Goal: Information Seeking & Learning: Learn about a topic

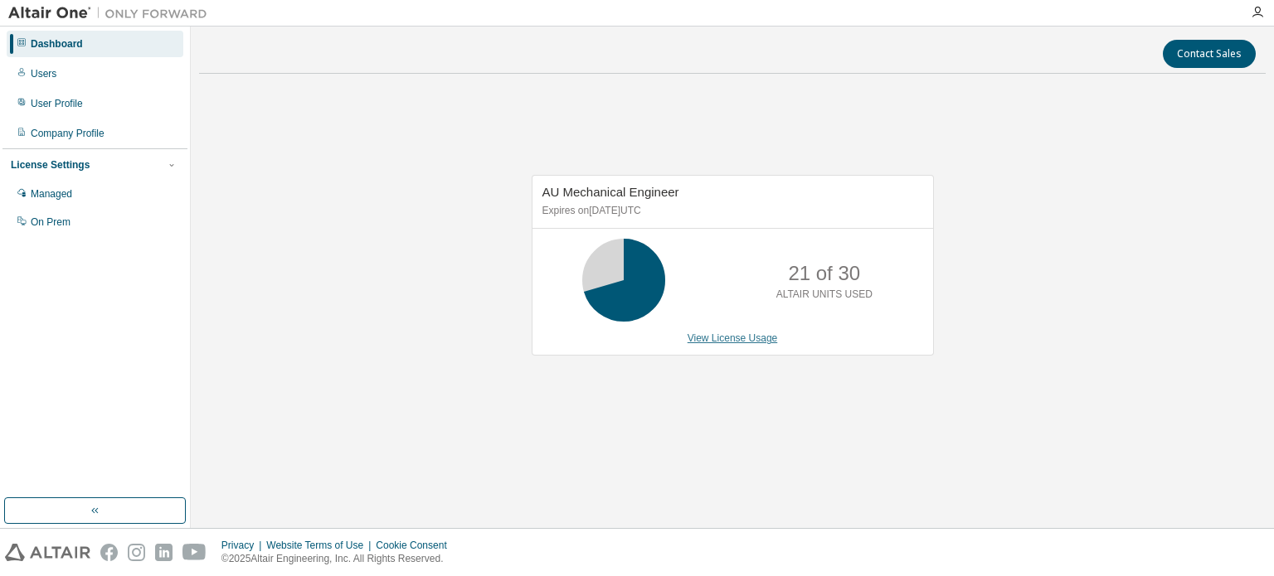
click at [714, 338] on link "View License Usage" at bounding box center [733, 339] width 90 height 12
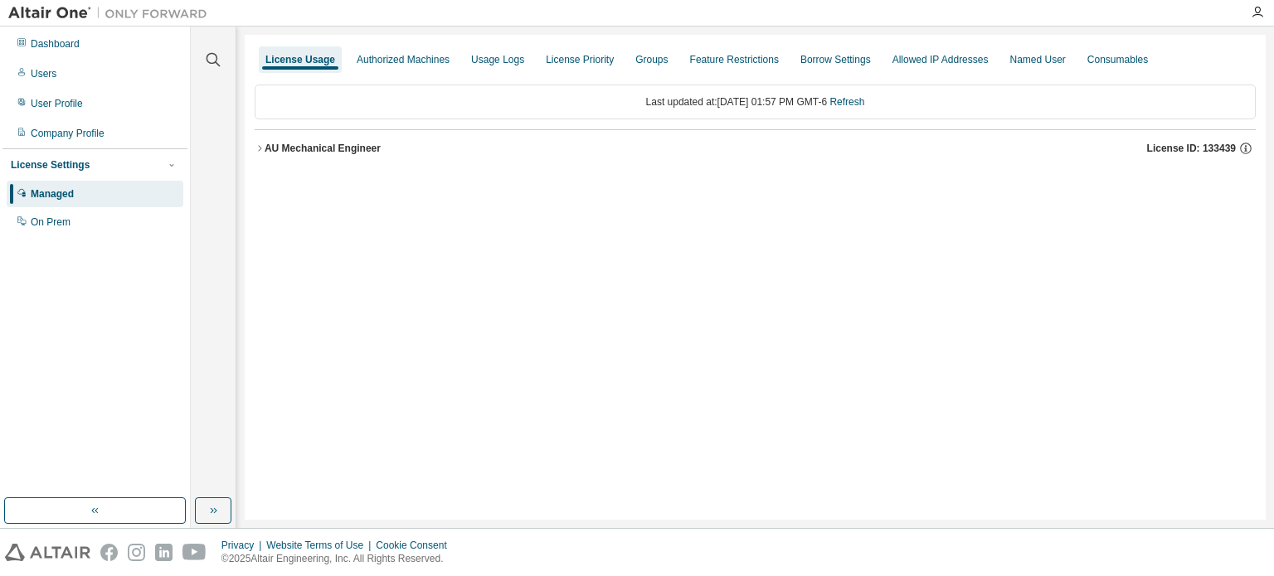
click at [260, 148] on icon "button" at bounding box center [259, 148] width 3 height 6
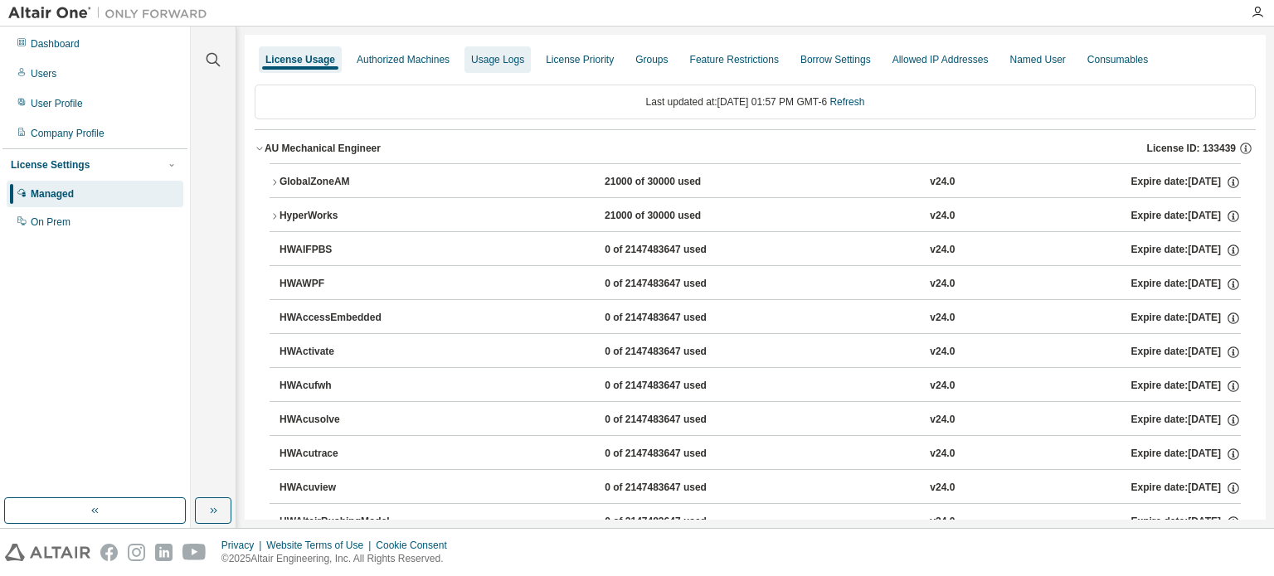
click at [489, 62] on div "Usage Logs" at bounding box center [497, 59] width 53 height 13
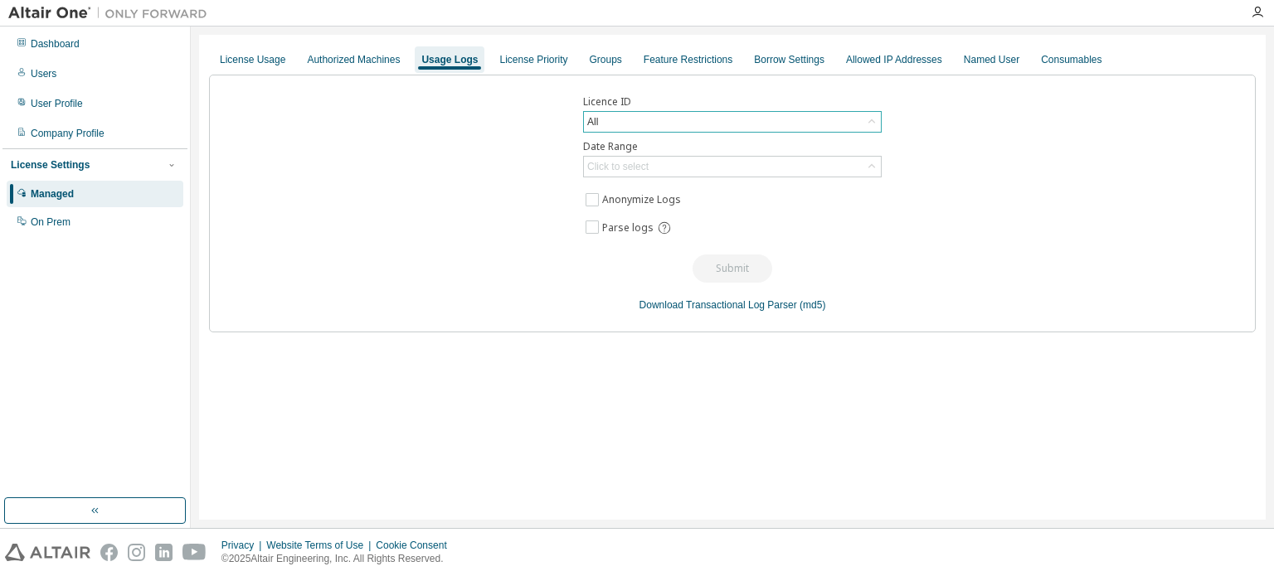
click at [710, 124] on div "All" at bounding box center [732, 122] width 297 height 20
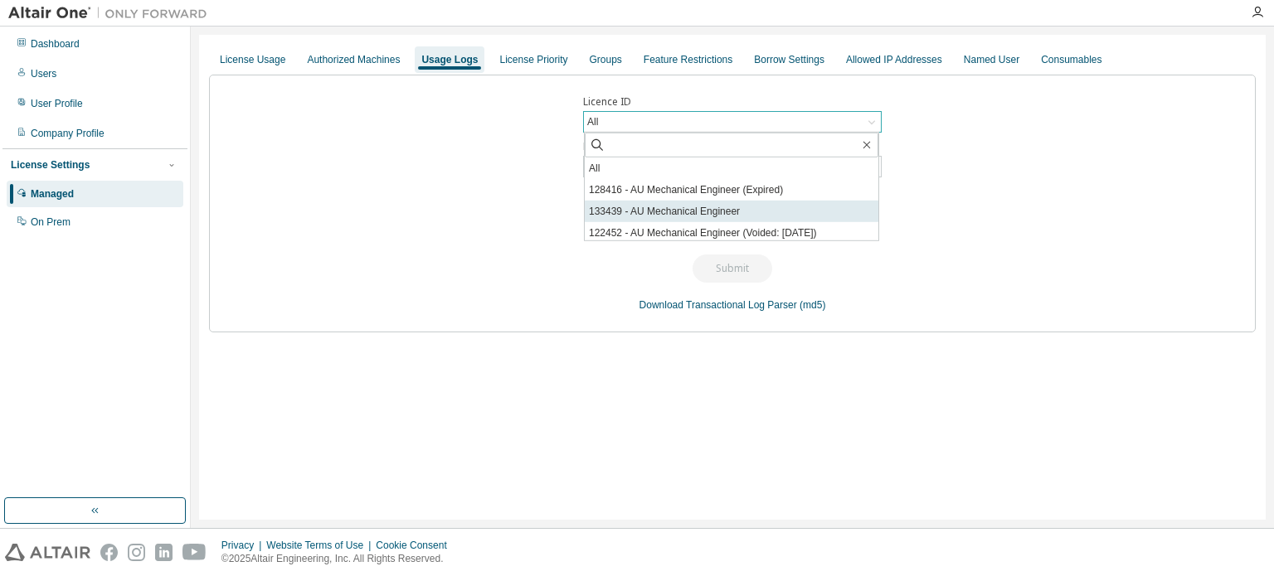
click at [695, 211] on li "133439 - AU Mechanical Engineer" at bounding box center [732, 212] width 294 height 22
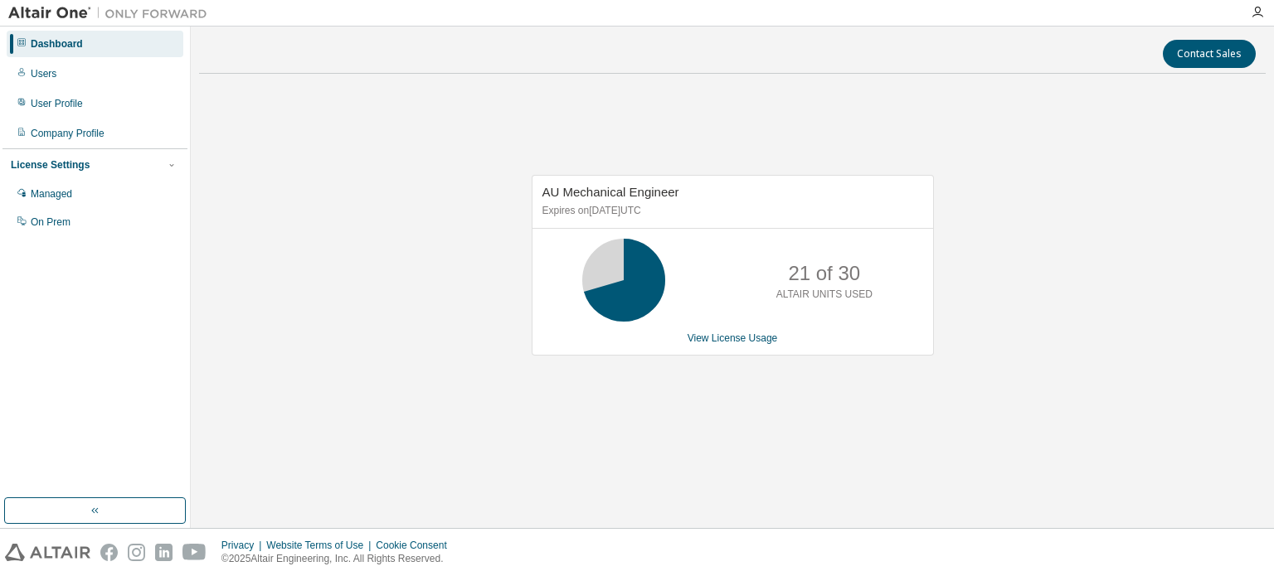
click at [627, 299] on icon at bounding box center [623, 280] width 41 height 41
click at [51, 72] on div "Users" at bounding box center [44, 73] width 26 height 13
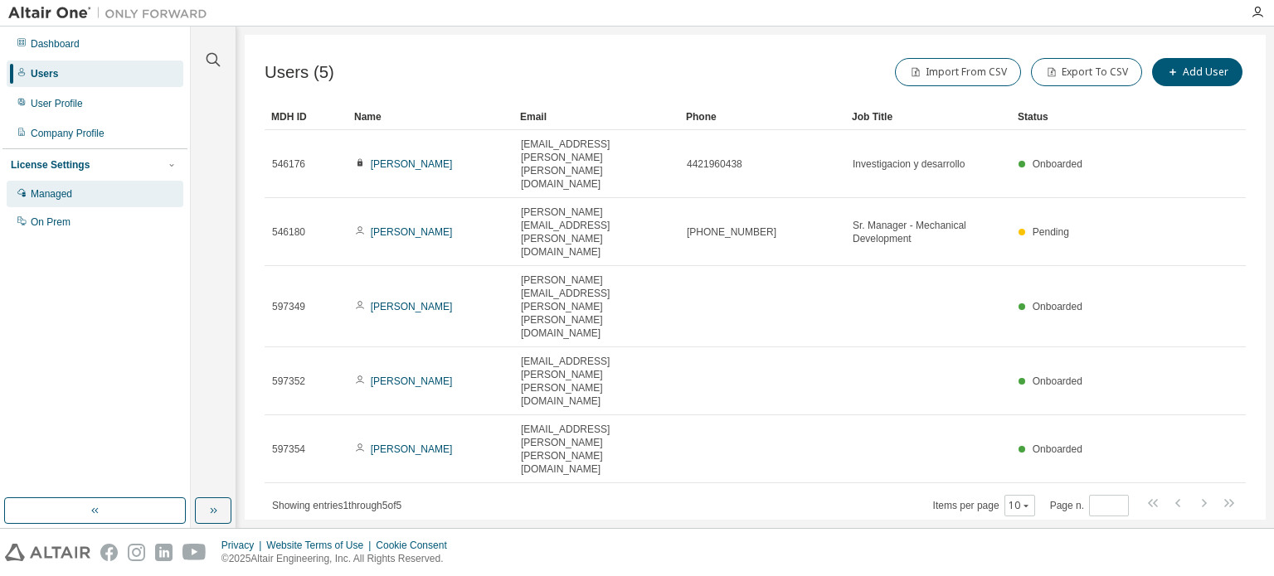
click at [73, 198] on div "Managed" at bounding box center [95, 194] width 177 height 27
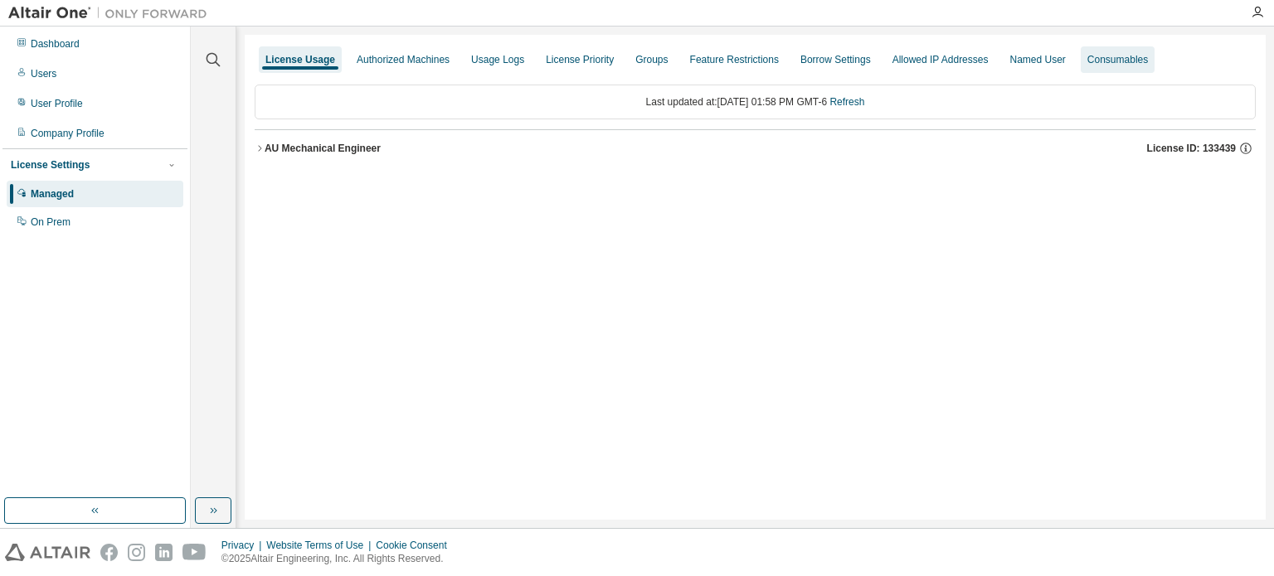
click at [1087, 62] on div "Consumables" at bounding box center [1117, 59] width 61 height 13
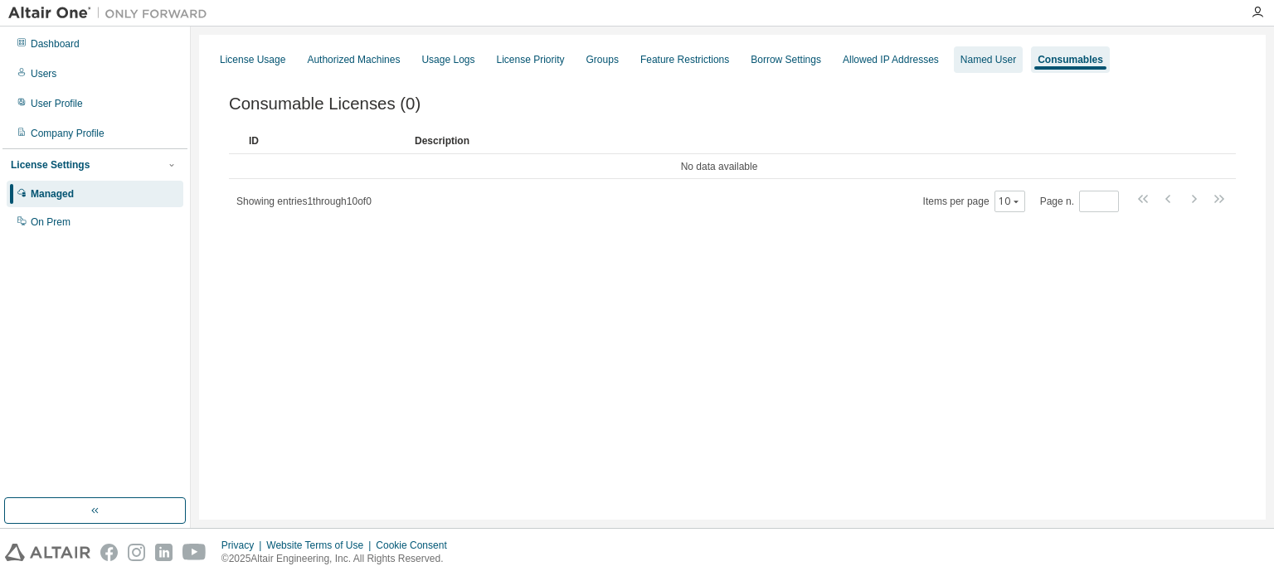
click at [962, 66] on div "Named User" at bounding box center [988, 59] width 56 height 13
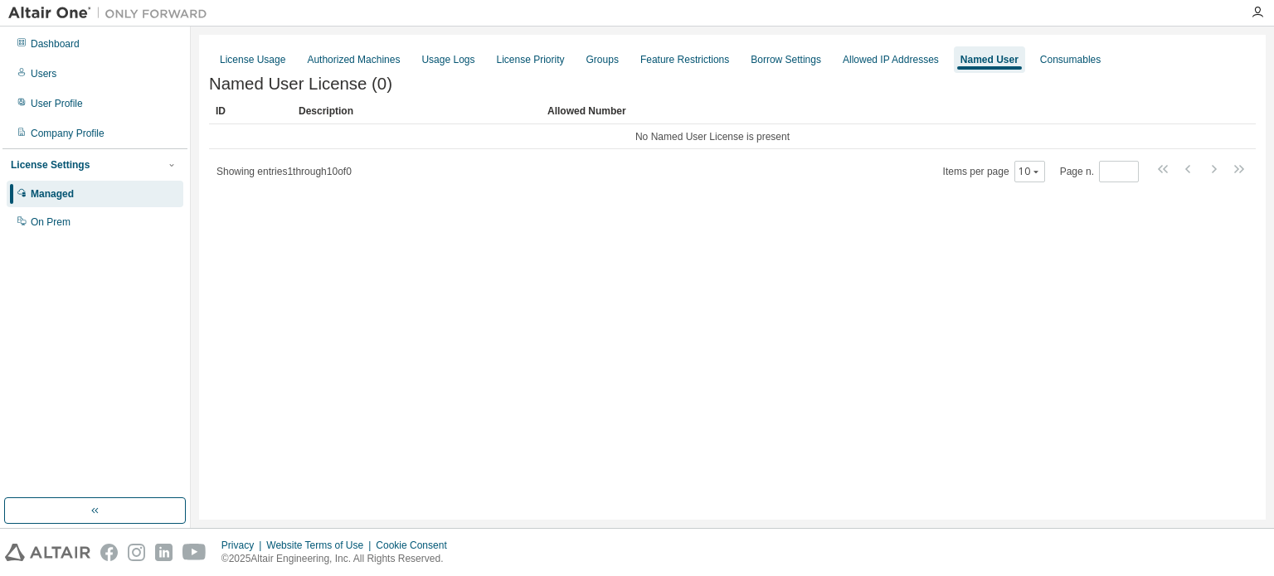
click at [245, 73] on div "License Usage Authorized Machines Usage Logs License Priority Groups Feature Re…" at bounding box center [732, 60] width 1047 height 30
click at [249, 63] on div "License Usage" at bounding box center [253, 59] width 66 height 13
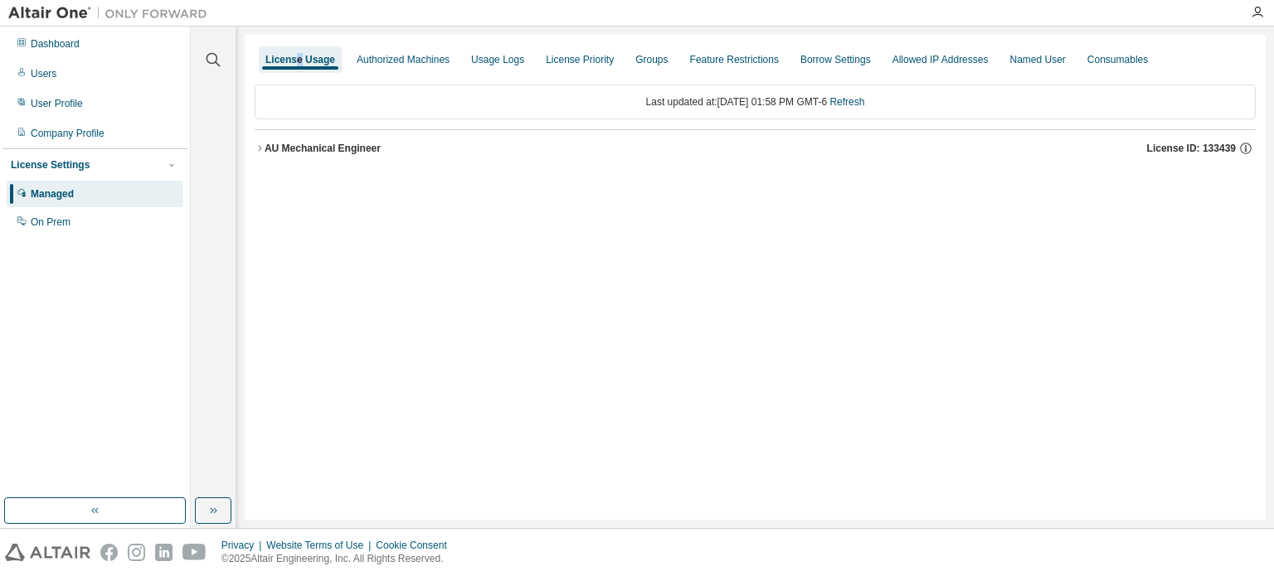
click at [352, 152] on div "AU Mechanical Engineer" at bounding box center [323, 148] width 116 height 13
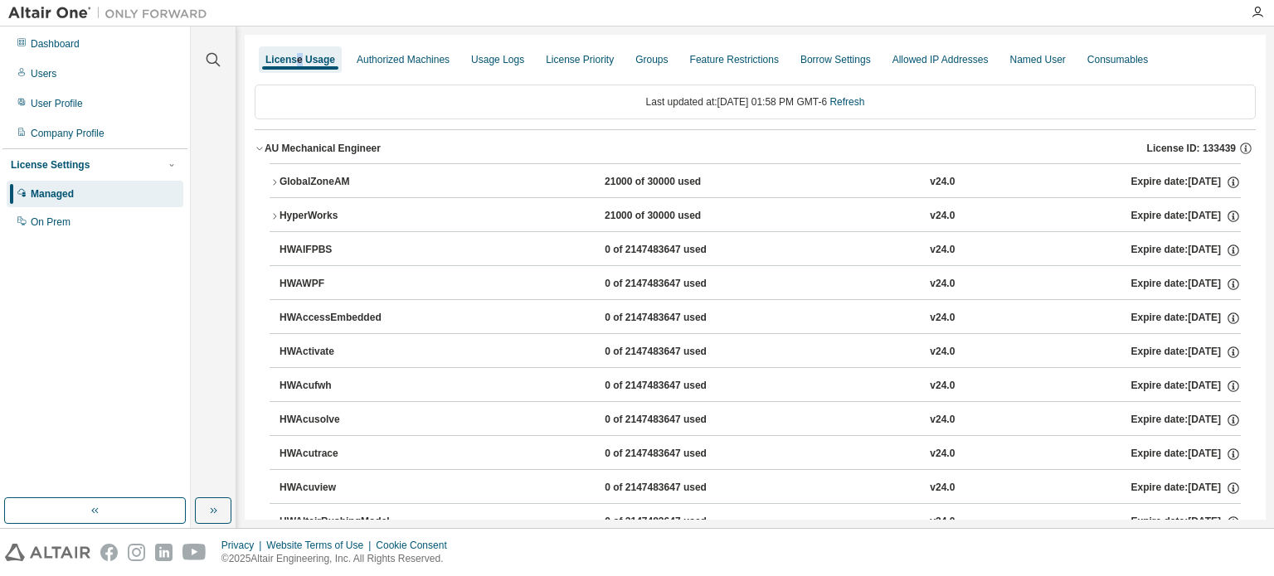
click at [259, 151] on icon "button" at bounding box center [260, 148] width 10 height 10
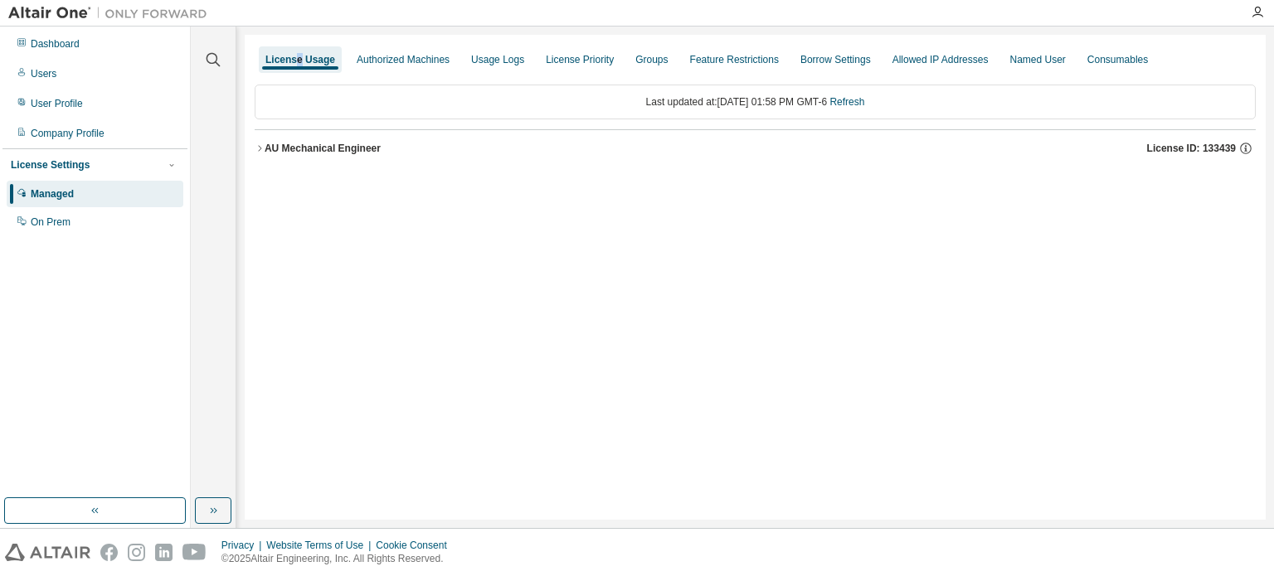
click at [265, 148] on div "AU Mechanical Engineer" at bounding box center [323, 148] width 116 height 13
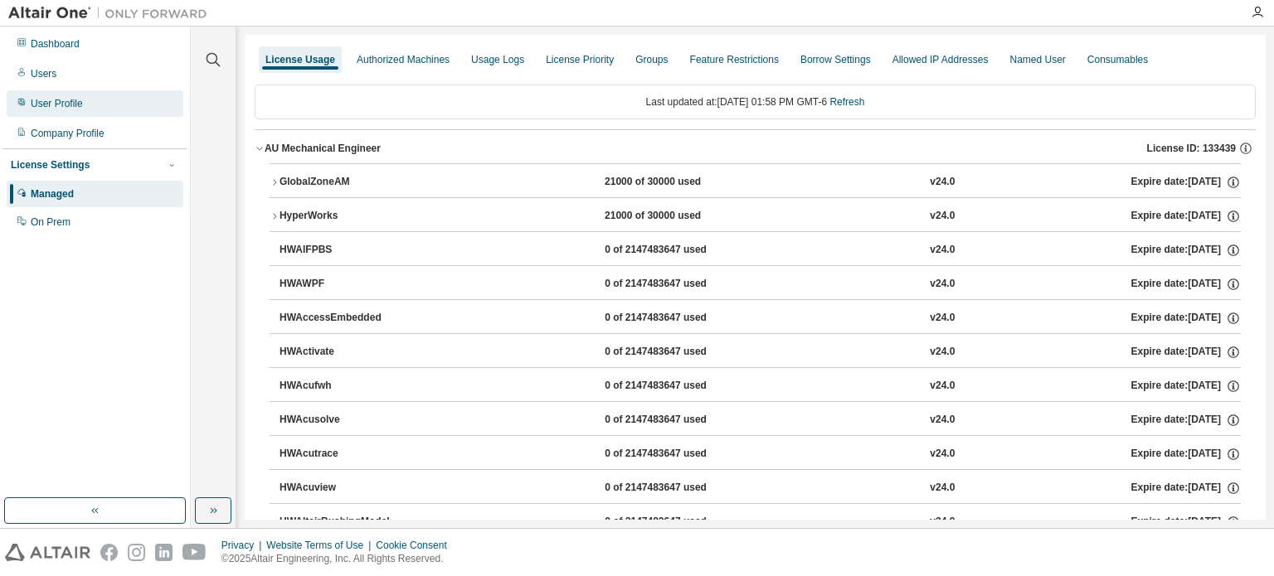
click at [46, 105] on div "User Profile" at bounding box center [57, 103] width 52 height 13
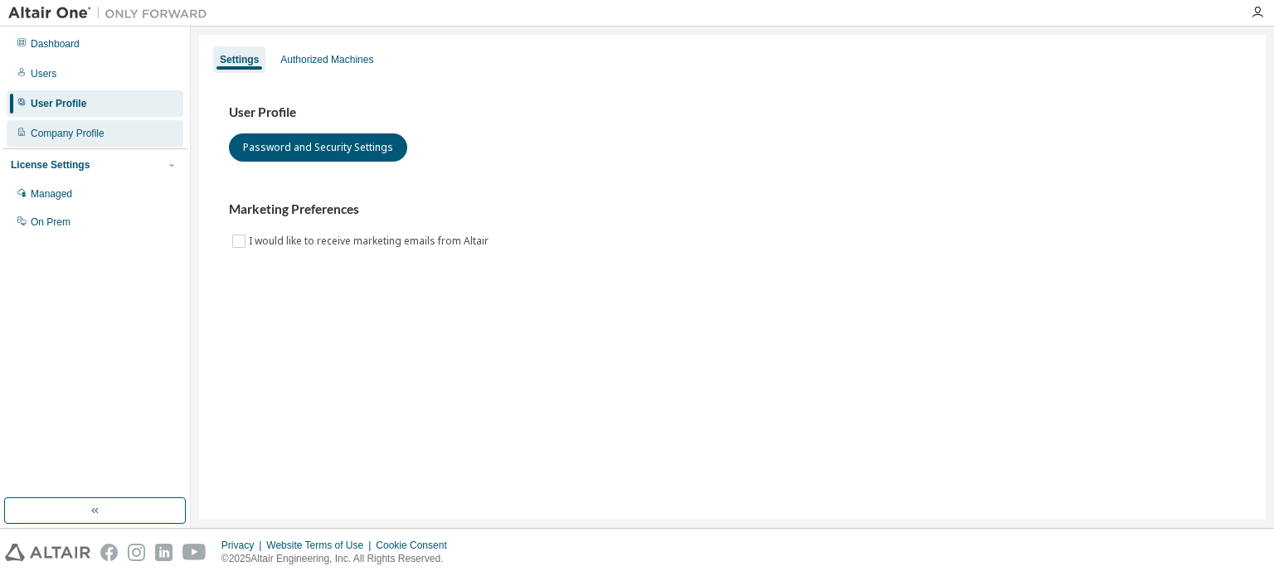
click at [60, 125] on div "Company Profile" at bounding box center [95, 133] width 177 height 27
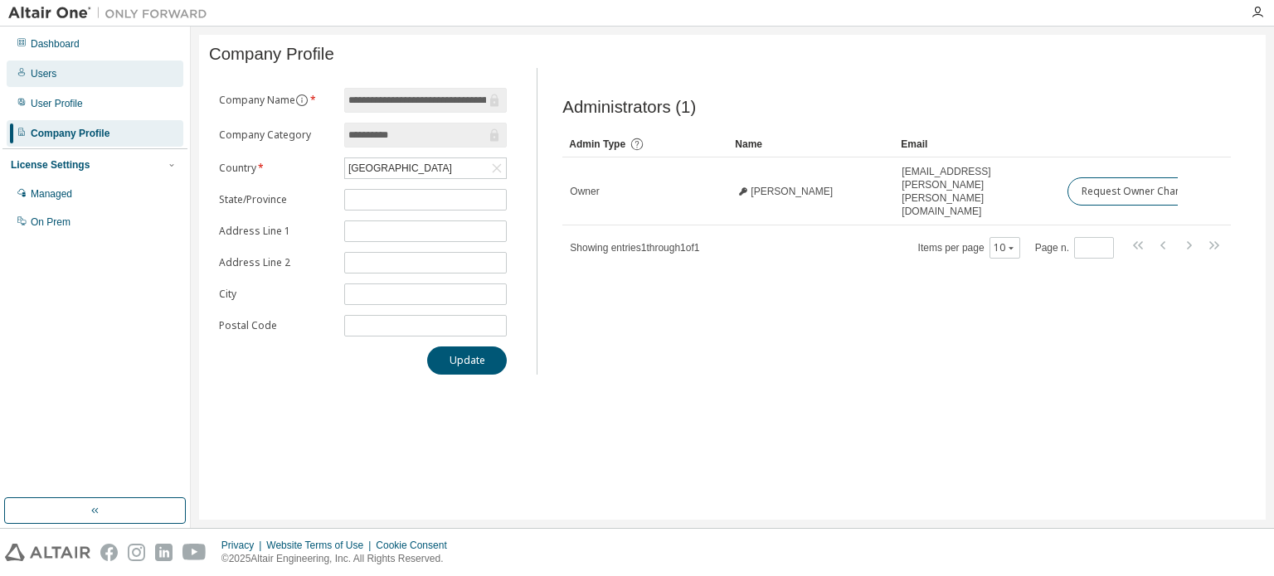
click at [60, 79] on div "Users" at bounding box center [95, 74] width 177 height 27
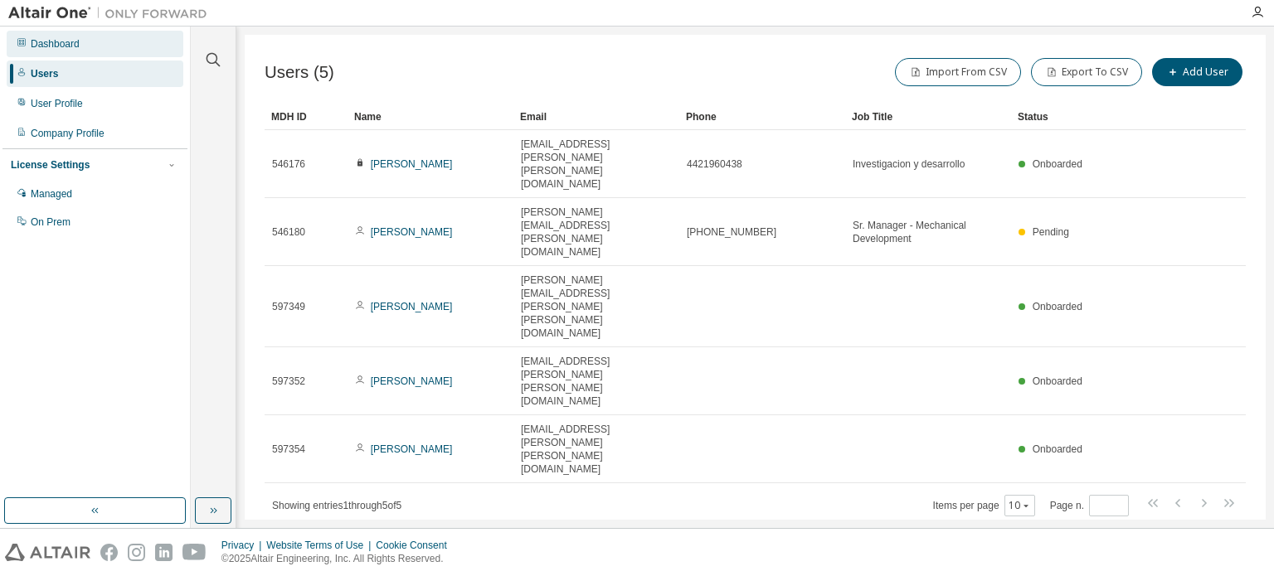
click at [62, 46] on div "Dashboard" at bounding box center [55, 43] width 49 height 13
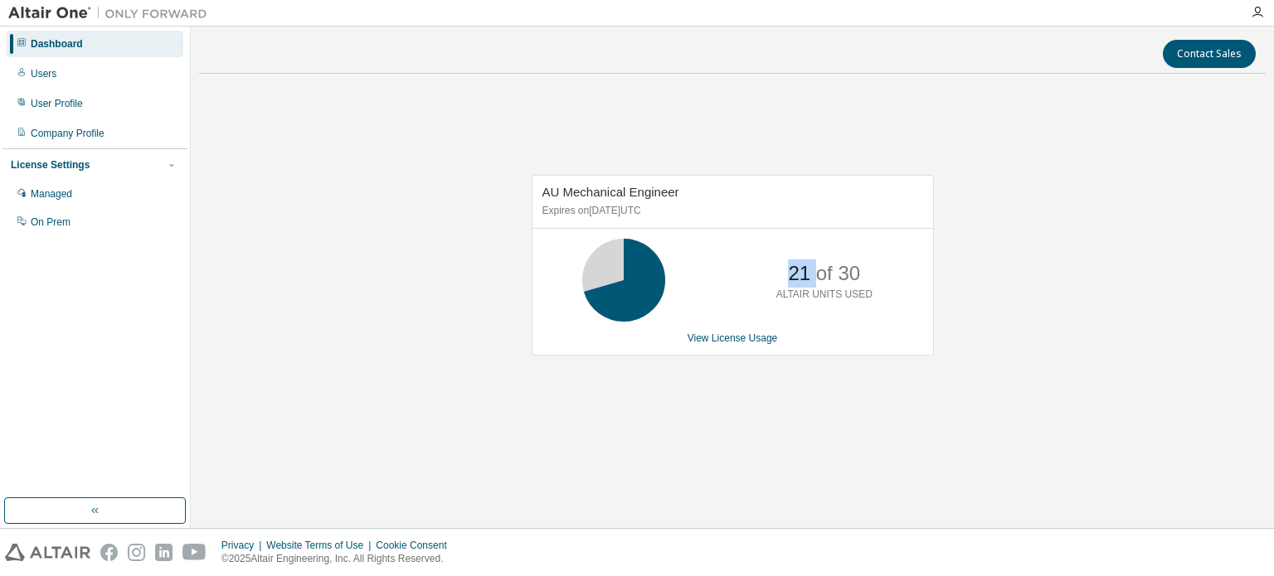
drag, startPoint x: 782, startPoint y: 275, endPoint x: 834, endPoint y: 278, distance: 51.5
click at [834, 278] on div "21 of 30 ALTAIR UNITS USED" at bounding box center [824, 280] width 133 height 83
drag, startPoint x: 827, startPoint y: 317, endPoint x: 816, endPoint y: 320, distance: 11.3
click at [826, 318] on div "21 of 30 ALTAIR UNITS USED" at bounding box center [824, 280] width 133 height 83
click at [764, 338] on link "View License Usage" at bounding box center [733, 339] width 90 height 12
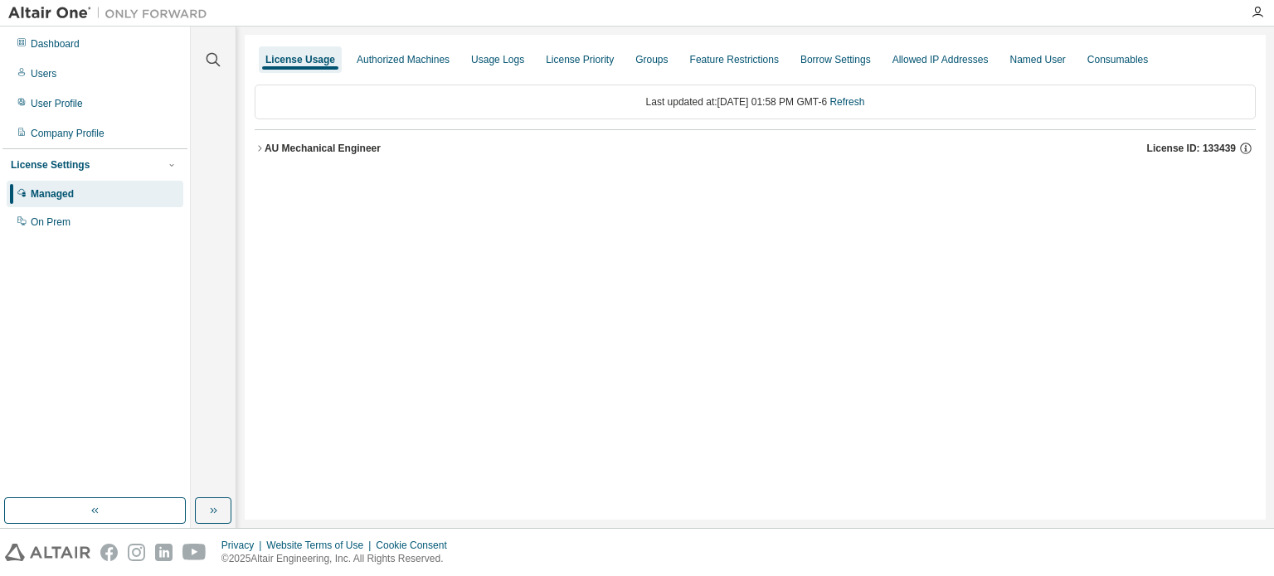
click at [342, 151] on div "AU Mechanical Engineer" at bounding box center [323, 148] width 116 height 13
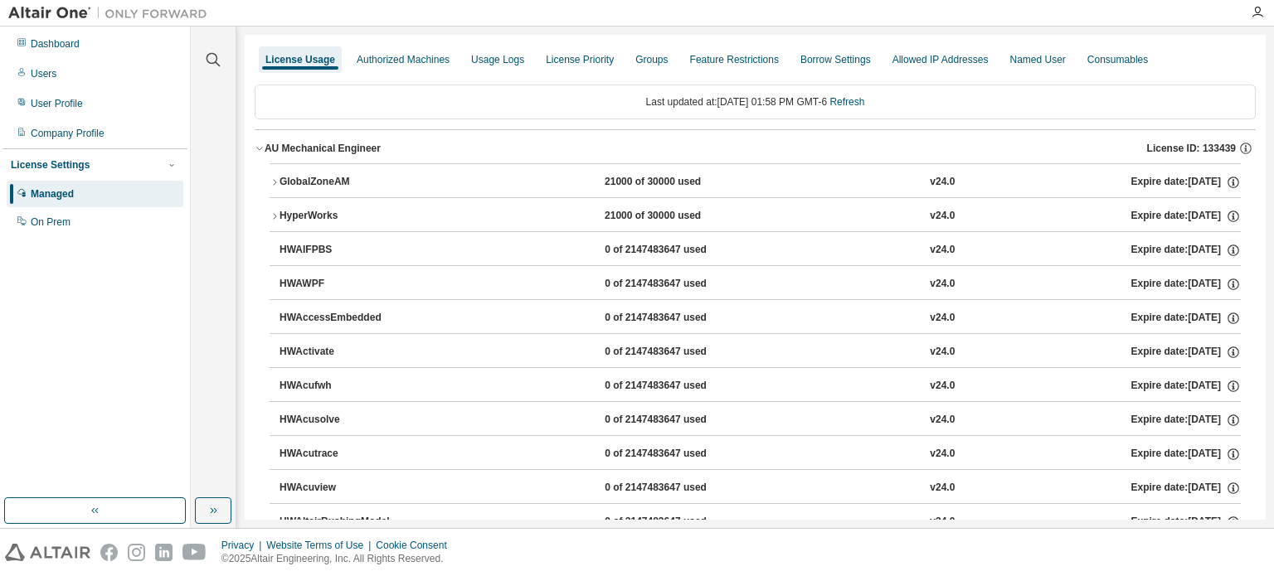
click at [645, 178] on div "21000 of 30000 used" at bounding box center [679, 182] width 149 height 15
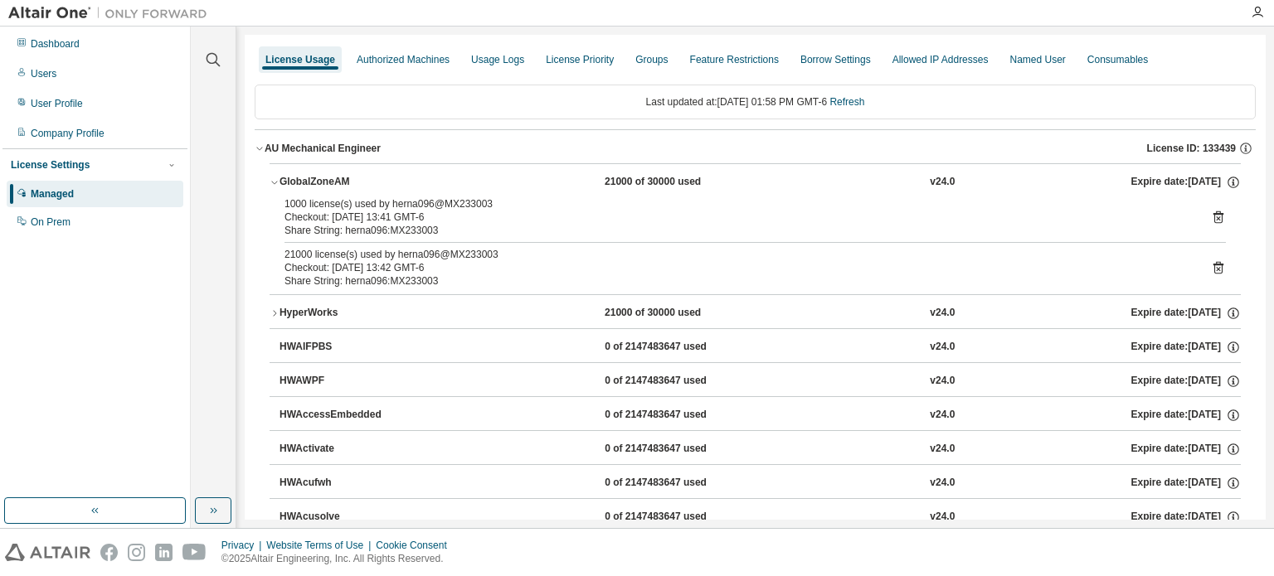
click at [274, 182] on icon "button" at bounding box center [275, 182] width 10 height 10
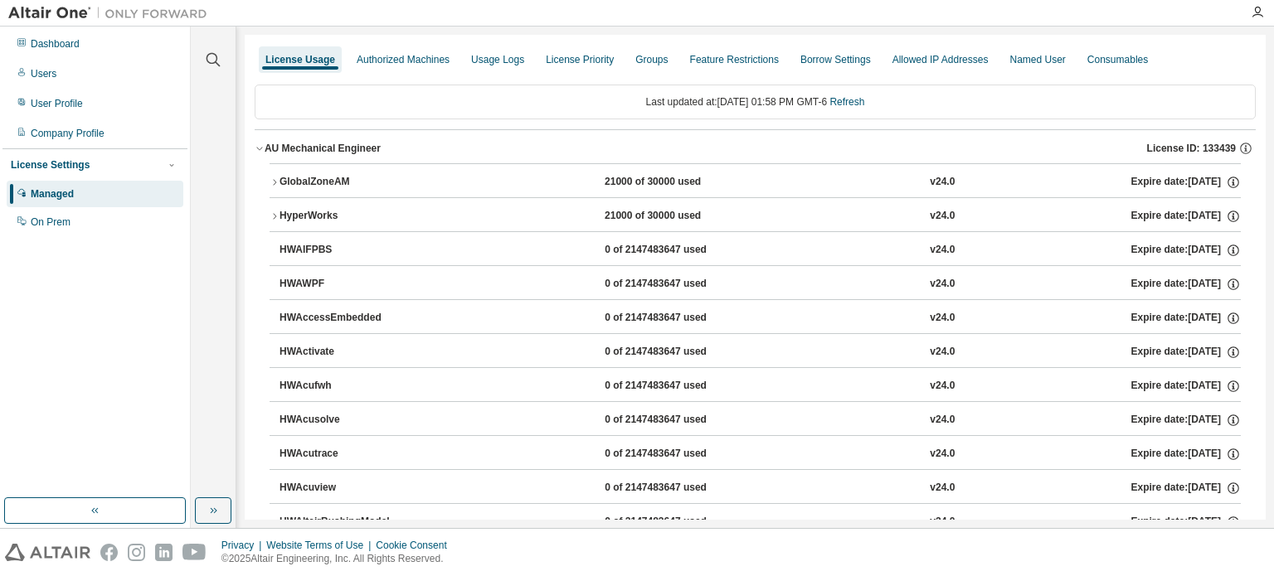
click at [1213, 146] on span "License ID: 133439" at bounding box center [1191, 148] width 89 height 13
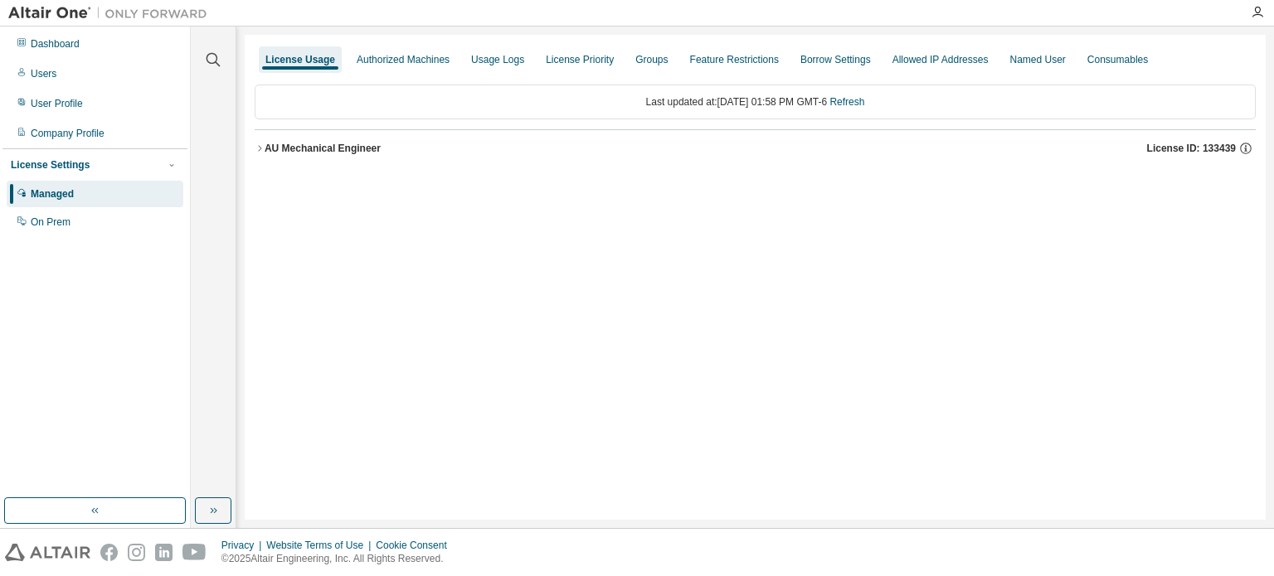
click at [1213, 146] on span "License ID: 133439" at bounding box center [1191, 148] width 89 height 13
